Goal: Task Accomplishment & Management: Manage account settings

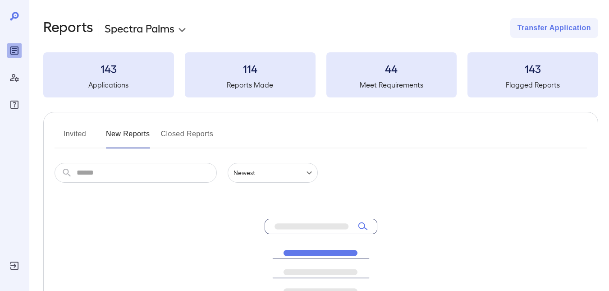
scroll to position [140, 0]
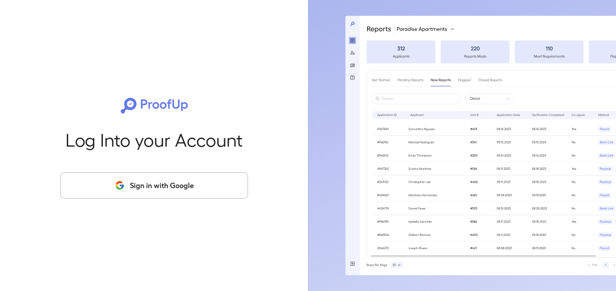
click at [134, 183] on button "Sign in with Google" at bounding box center [153, 185] width 187 height 26
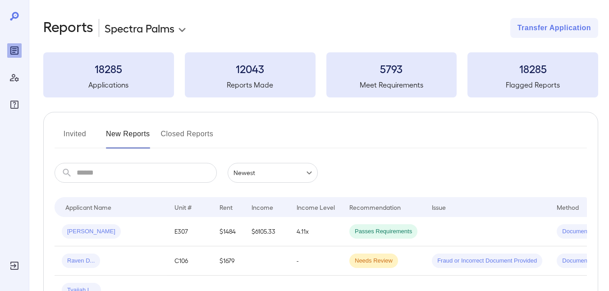
drag, startPoint x: 65, startPoint y: 128, endPoint x: 77, endPoint y: 123, distance: 12.3
click at [65, 128] on button "Invited" at bounding box center [75, 138] width 41 height 22
